Goal: Information Seeking & Learning: Learn about a topic

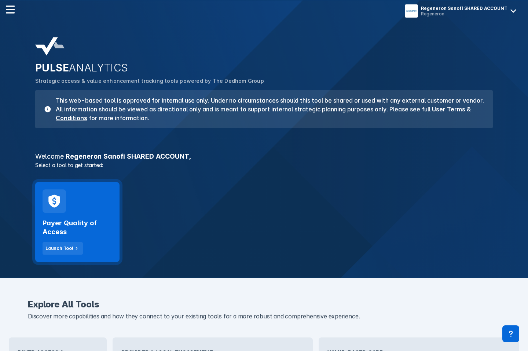
click at [95, 217] on div "Payer Quality of Access Launch Tool" at bounding box center [78, 234] width 70 height 42
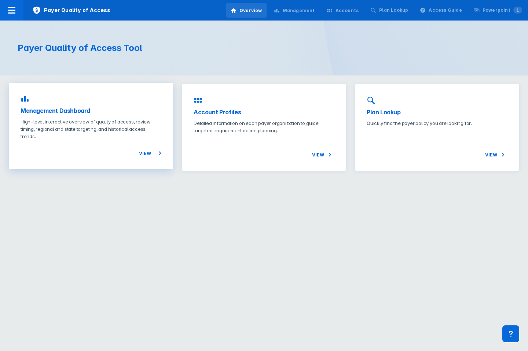
click at [71, 125] on p "High-level interactive overview of quality of access, review timing, regional a…" at bounding box center [91, 129] width 141 height 22
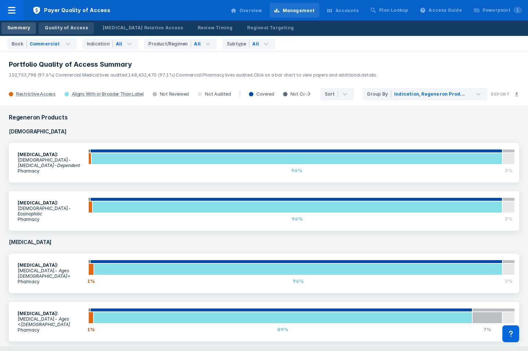
click at [74, 25] on div "Quality of Access" at bounding box center [66, 28] width 43 height 7
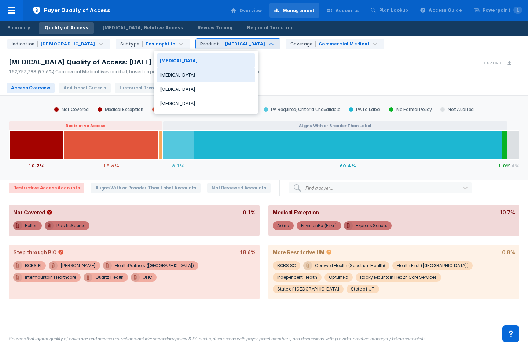
click at [192, 78] on div "[MEDICAL_DATA]" at bounding box center [206, 75] width 98 height 14
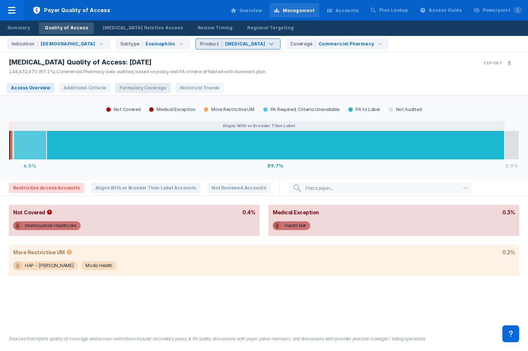
click at [131, 84] on span "Formulary Coverage" at bounding box center [142, 88] width 55 height 10
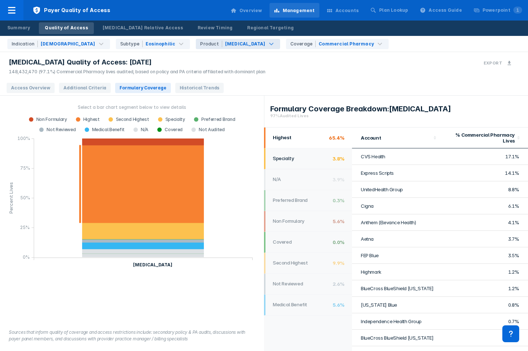
click at [319, 154] on li "Specialty 3.8%" at bounding box center [308, 158] width 88 height 21
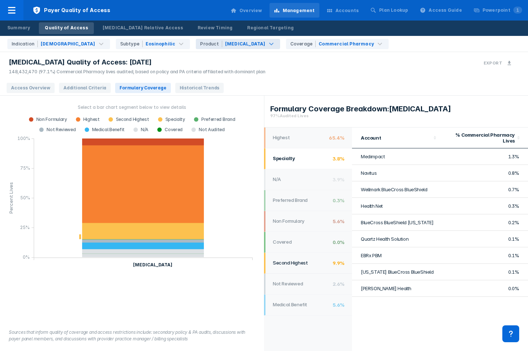
click at [293, 256] on li "Second Highest 9.9%" at bounding box center [308, 263] width 88 height 21
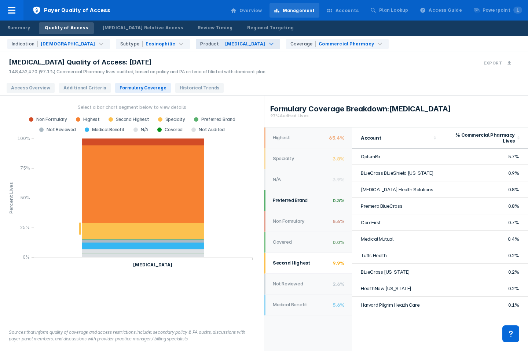
click at [302, 197] on h1 "Preferred Brand" at bounding box center [301, 200] width 56 height 6
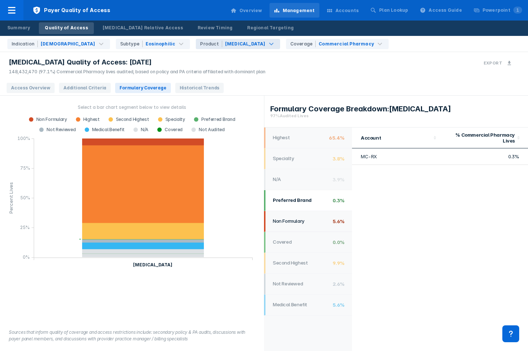
click at [304, 223] on div "Non Formulary" at bounding box center [301, 221] width 56 height 7
